Goal: Transaction & Acquisition: Book appointment/travel/reservation

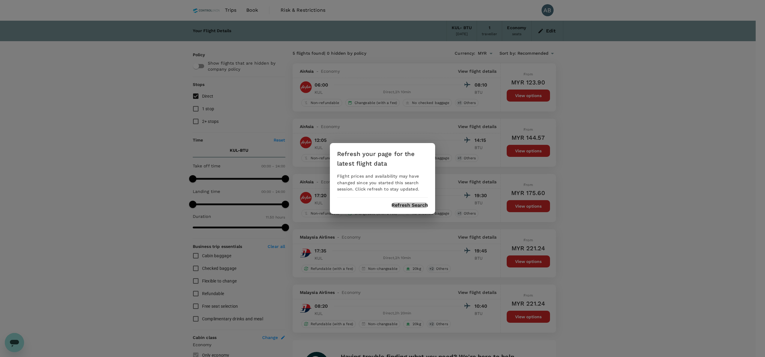
click at [414, 204] on button "Refresh Search" at bounding box center [409, 205] width 36 height 5
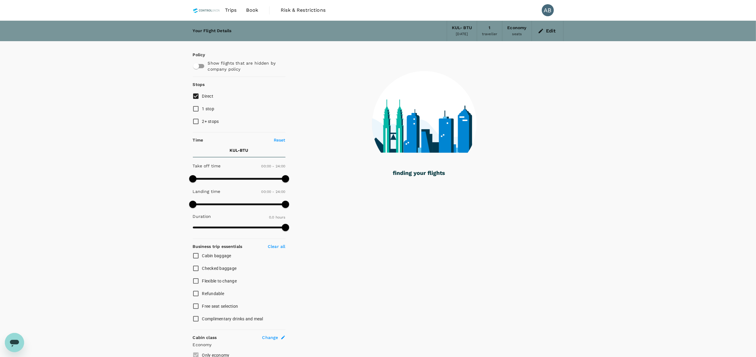
drag, startPoint x: 251, startPoint y: 10, endPoint x: 259, endPoint y: 13, distance: 8.4
click at [251, 10] on span "Book" at bounding box center [252, 10] width 12 height 7
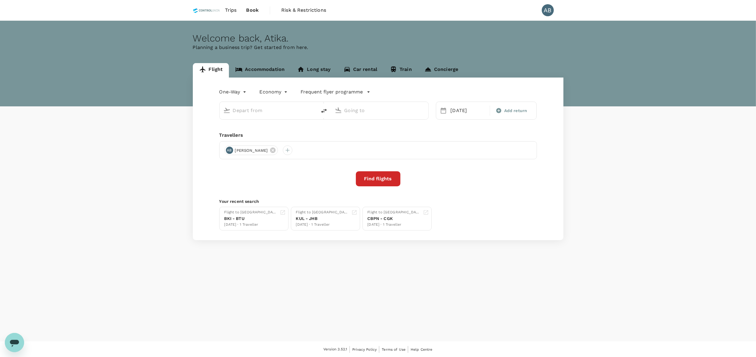
type input "Kuala Lumpur Intl (KUL)"
type input "Bintulu (BTU)"
type input "Kuala Lumpur Intl (KUL)"
type input "Bintulu (BTU)"
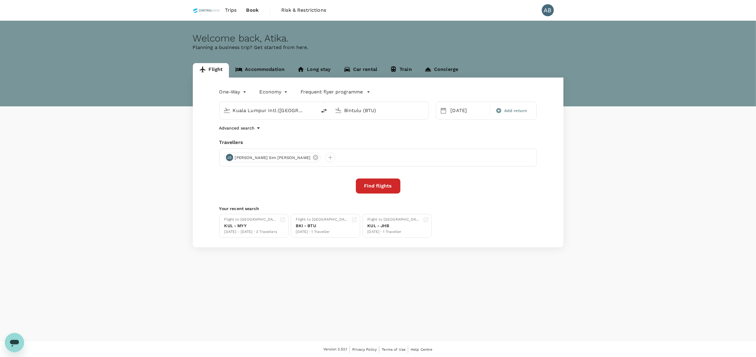
click at [387, 128] on div "Advanced search" at bounding box center [377, 127] width 317 height 7
click at [466, 111] on div "03 Oct" at bounding box center [468, 111] width 40 height 12
click at [446, 129] on button "Previous Month" at bounding box center [446, 131] width 10 height 10
click at [448, 197] on div "28" at bounding box center [447, 197] width 11 height 11
click at [504, 111] on span "Add return" at bounding box center [515, 111] width 23 height 6
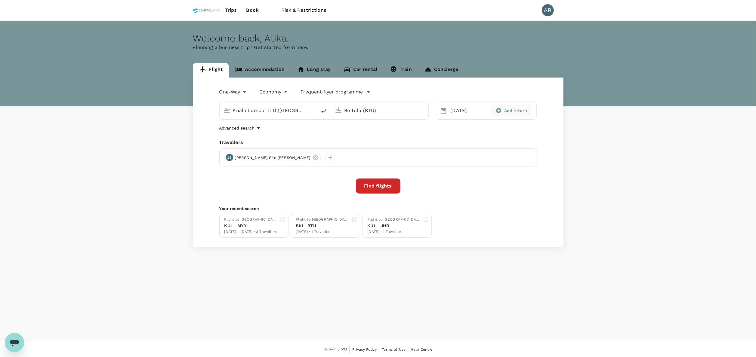
type input "roundtrip"
click at [588, 152] on div "3" at bounding box center [588, 151] width 11 height 11
drag, startPoint x: 453, startPoint y: 194, endPoint x: 428, endPoint y: 192, distance: 25.0
click at [451, 194] on div "Round Trip roundtrip Economy economy Frequent flyer programme Kuala Lumpur Intl…" at bounding box center [378, 163] width 370 height 170
click at [373, 186] on button "Find flights" at bounding box center [378, 186] width 44 height 15
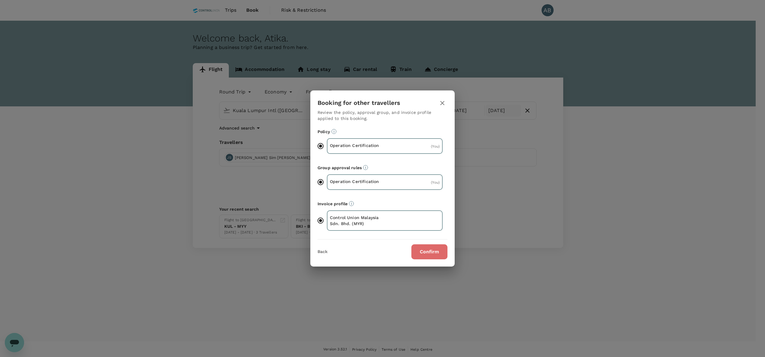
click at [437, 247] on button "Confirm" at bounding box center [429, 251] width 36 height 15
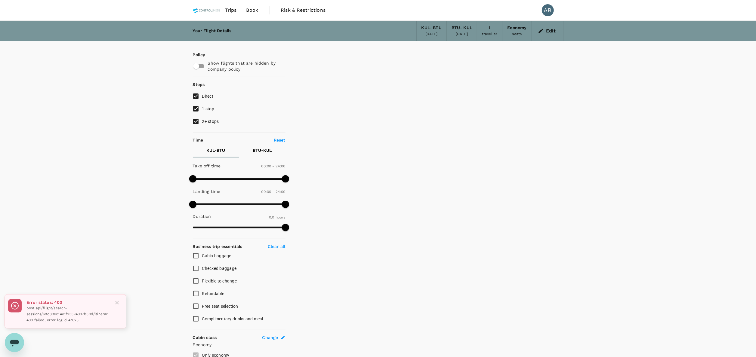
click at [197, 118] on input "2+ stops" at bounding box center [195, 121] width 13 height 13
checkbox input "false"
drag, startPoint x: 194, startPoint y: 105, endPoint x: 164, endPoint y: 118, distance: 32.6
click at [193, 105] on input "1 stop" at bounding box center [195, 109] width 13 height 13
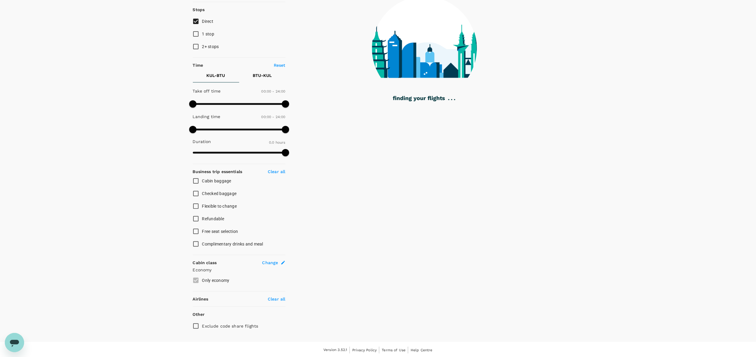
scroll to position [76, 0]
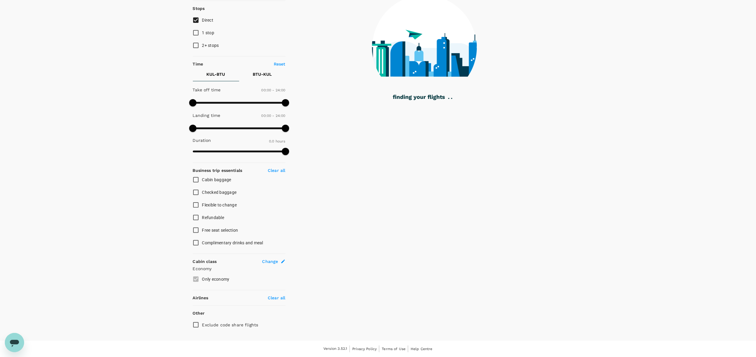
click at [195, 32] on input "1 stop" at bounding box center [195, 32] width 13 height 13
checkbox input "true"
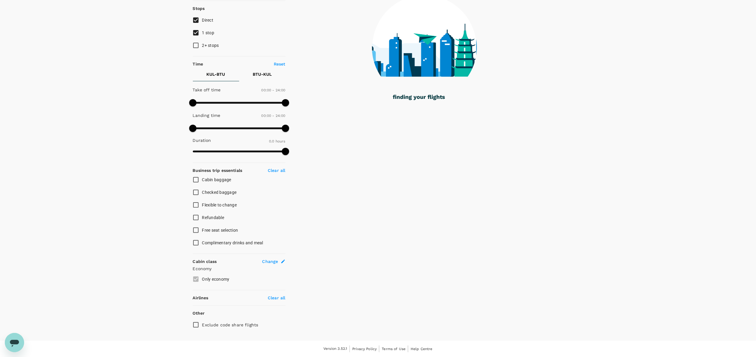
click at [196, 48] on input "2+ stops" at bounding box center [195, 45] width 13 height 13
checkbox input "true"
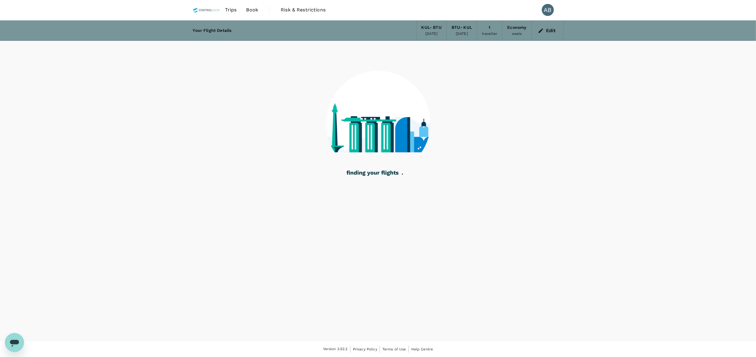
click at [494, 155] on div at bounding box center [378, 119] width 370 height 157
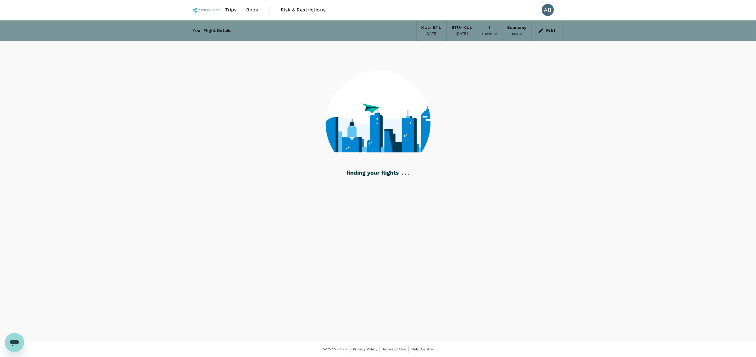
click at [517, 136] on div at bounding box center [378, 119] width 370 height 157
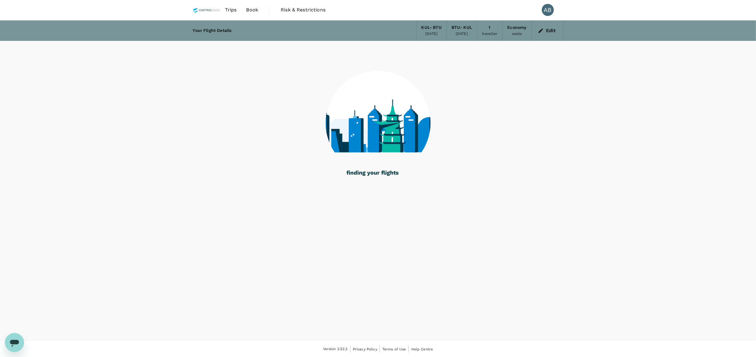
drag, startPoint x: 616, startPoint y: 135, endPoint x: 618, endPoint y: 176, distance: 41.0
click at [616, 149] on div "Your Flight Details KUL - BTU [DATE] BTU - [GEOGRAPHIC_DATA] [DATE] 1 traveller…" at bounding box center [378, 180] width 756 height 321
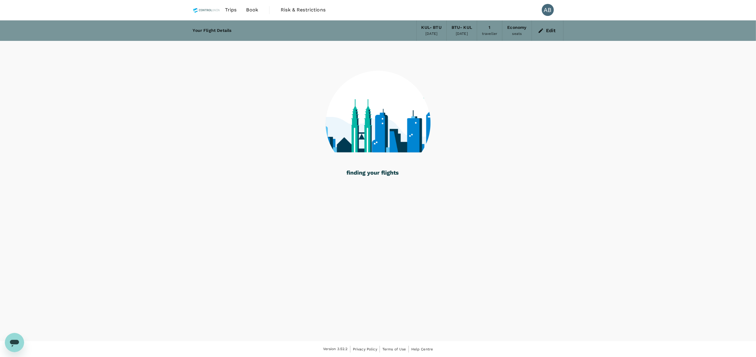
click at [684, 219] on div "Your Flight Details KUL - BTU [DATE] BTU - [GEOGRAPHIC_DATA] [DATE] 1 traveller…" at bounding box center [378, 180] width 756 height 321
